Goal: Task Accomplishment & Management: Complete application form

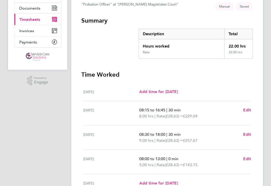
scroll to position [82, 0]
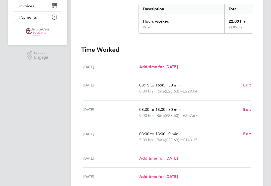
click at [249, 108] on span "Edit" at bounding box center [247, 109] width 8 height 5
select select "30"
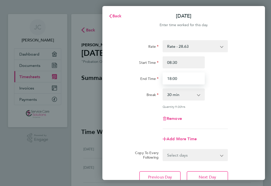
click at [182, 77] on input "18:00" at bounding box center [183, 78] width 42 height 12
type input "18:30"
click at [197, 177] on button "Next Day" at bounding box center [207, 177] width 41 height 12
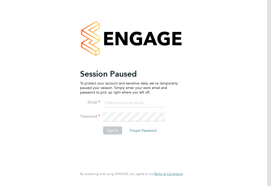
click at [116, 100] on input at bounding box center [134, 102] width 62 height 9
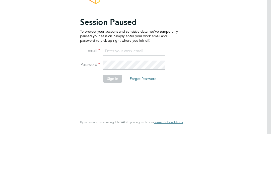
type input "joanne.carroll21@yahoo.com"
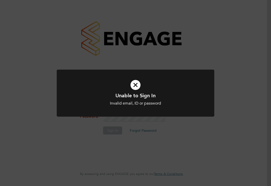
click at [133, 93] on h1 "Unable to Sign In" at bounding box center [135, 95] width 130 height 7
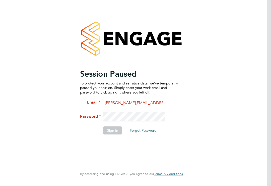
scroll to position [8, 0]
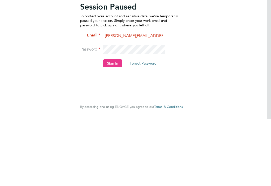
click at [112, 126] on button "Sign In" at bounding box center [112, 130] width 19 height 8
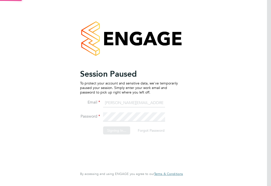
scroll to position [0, 0]
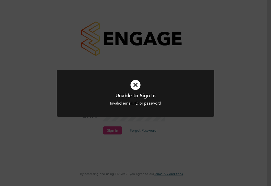
click at [135, 95] on h1 "Unable to Sign In" at bounding box center [135, 95] width 130 height 7
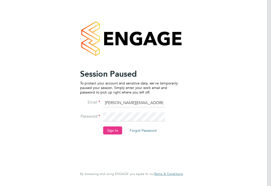
scroll to position [8, 0]
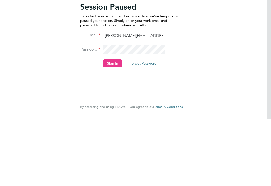
click at [114, 126] on button "Sign In" at bounding box center [112, 130] width 19 height 8
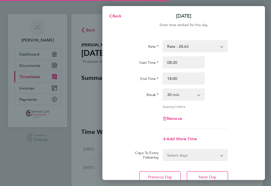
select select "30"
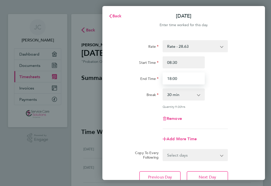
click at [183, 77] on input "18:00" at bounding box center [183, 78] width 42 height 12
type input "18:30"
click at [202, 178] on span "Next Day" at bounding box center [207, 176] width 17 height 5
click at [114, 14] on span "Back" at bounding box center [116, 16] width 9 height 5
